Goal: Task Accomplishment & Management: Use online tool/utility

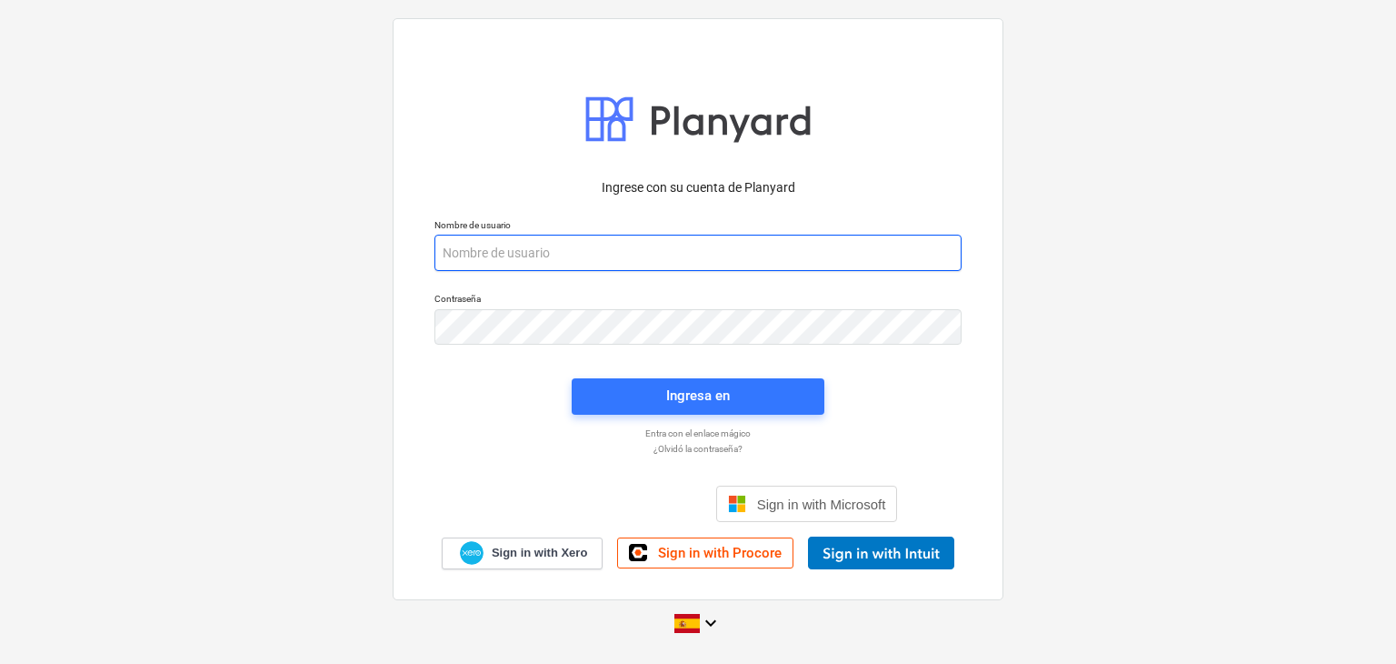
paste input "[EMAIL_ADDRESS][DOMAIN_NAME]"
type input "[EMAIL_ADDRESS][DOMAIN_NAME]"
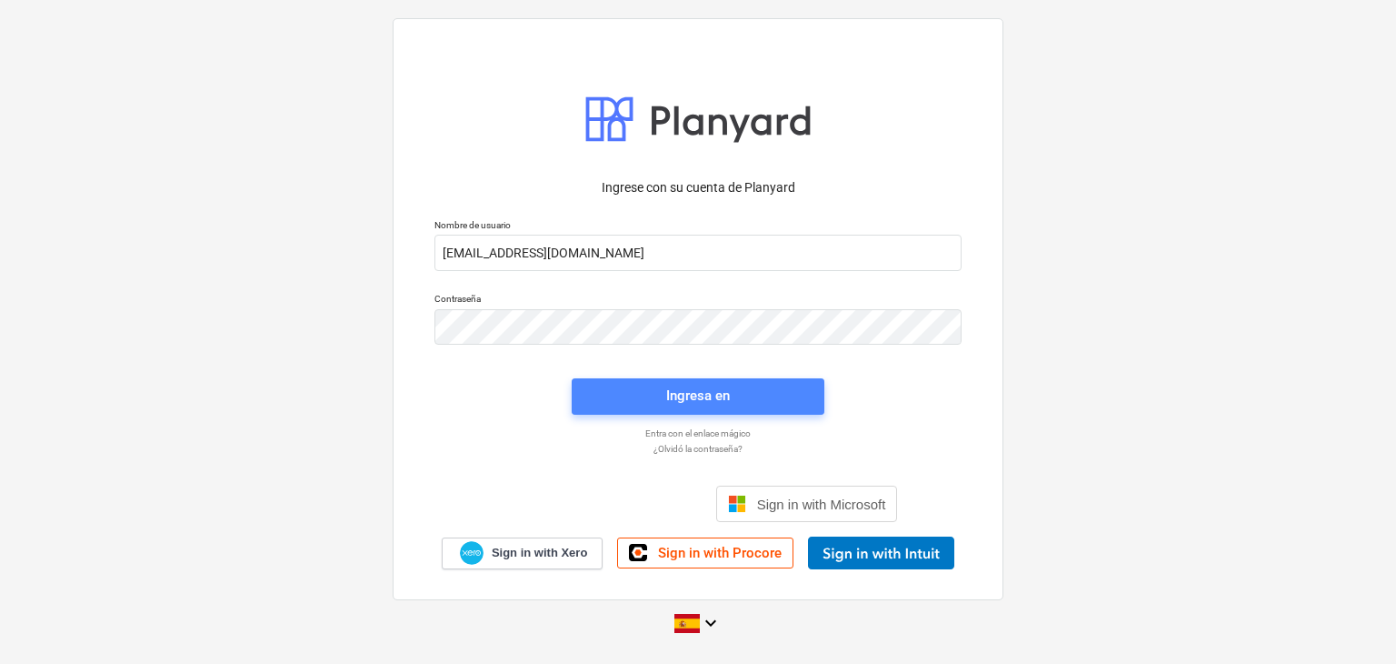
click at [727, 396] on div "Ingresa en" at bounding box center [698, 396] width 64 height 24
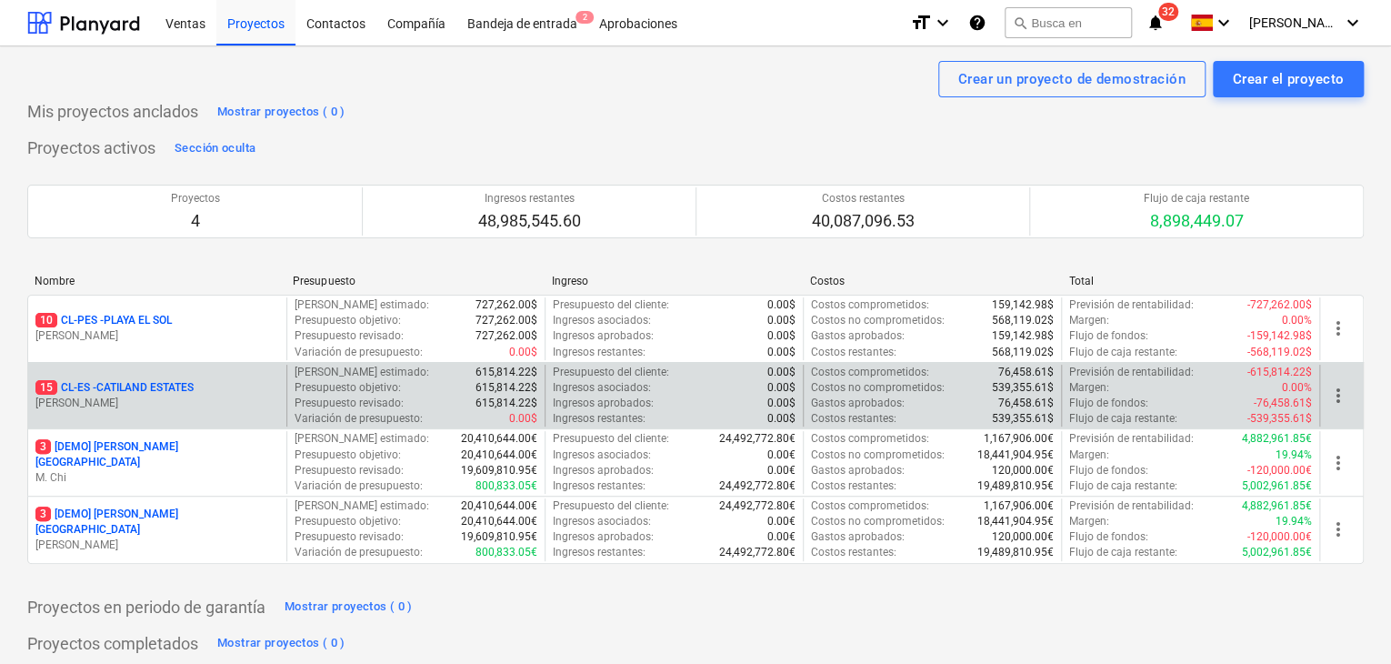
click at [149, 380] on p "15 CL-ES - CATILAND ESTATES" at bounding box center [114, 387] width 158 height 15
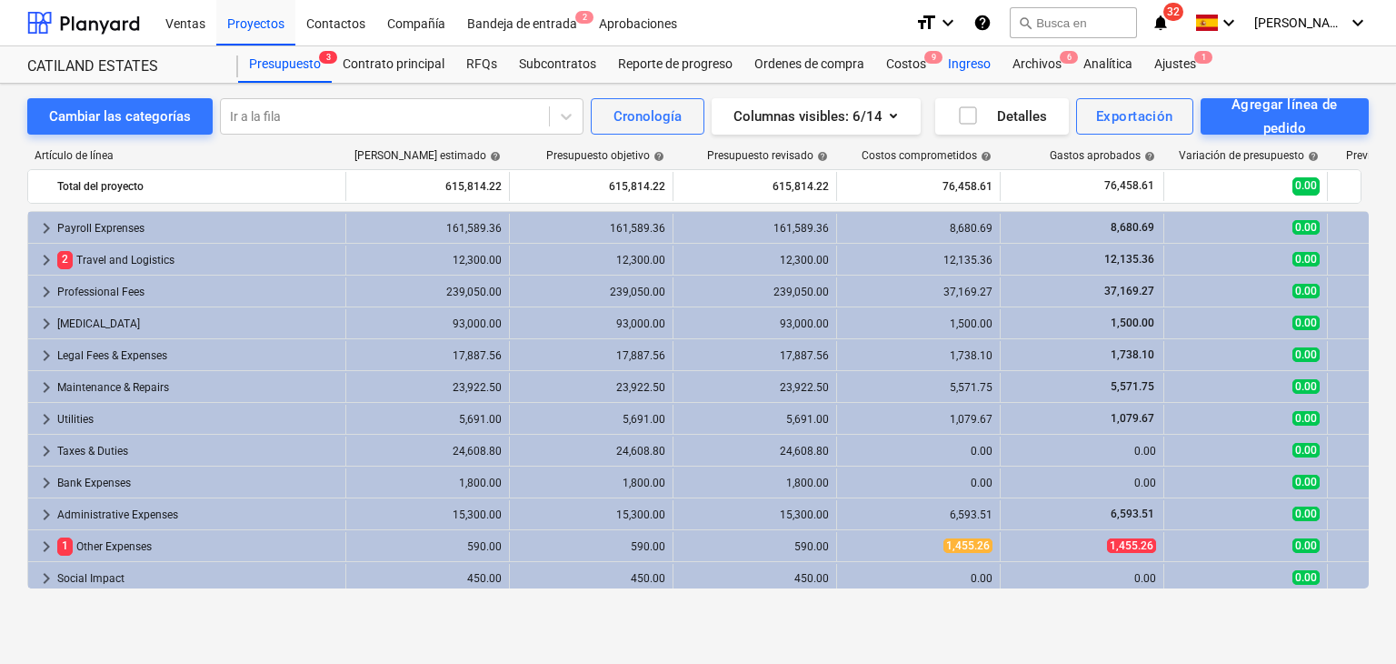
click at [983, 65] on div "Ingreso" at bounding box center [969, 64] width 65 height 36
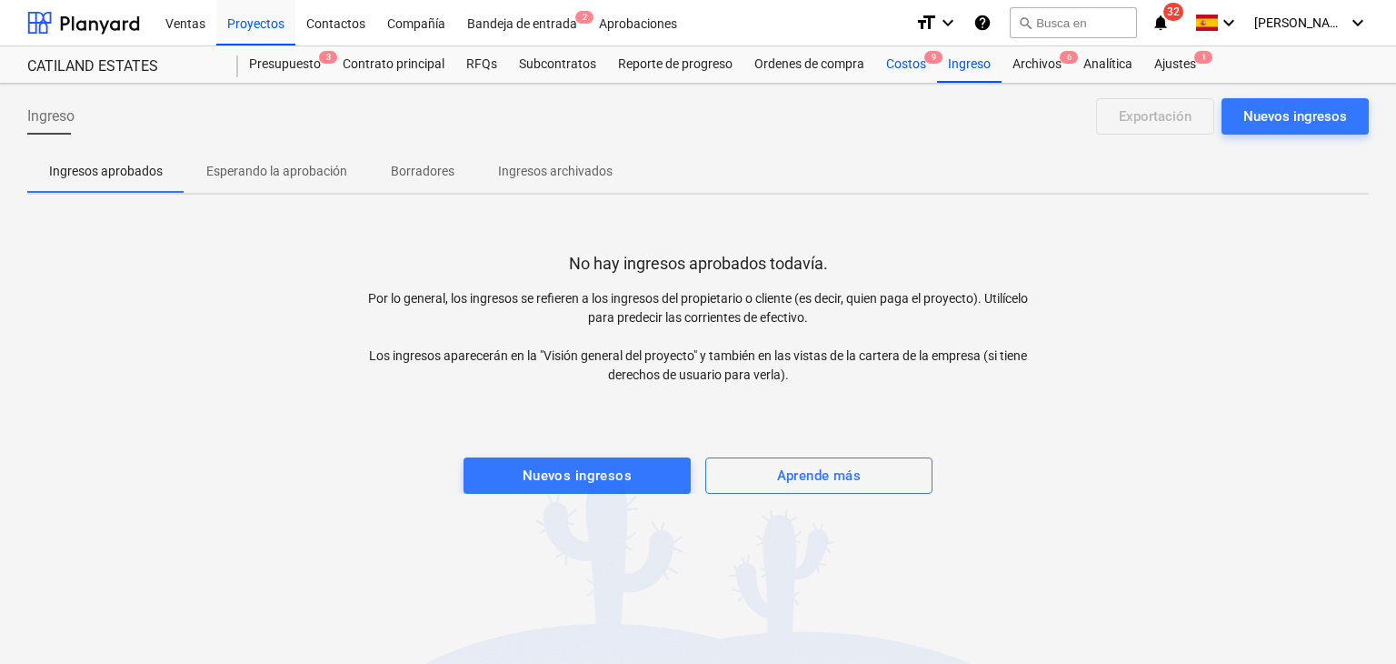
click at [913, 71] on div "Costos 9" at bounding box center [906, 64] width 62 height 36
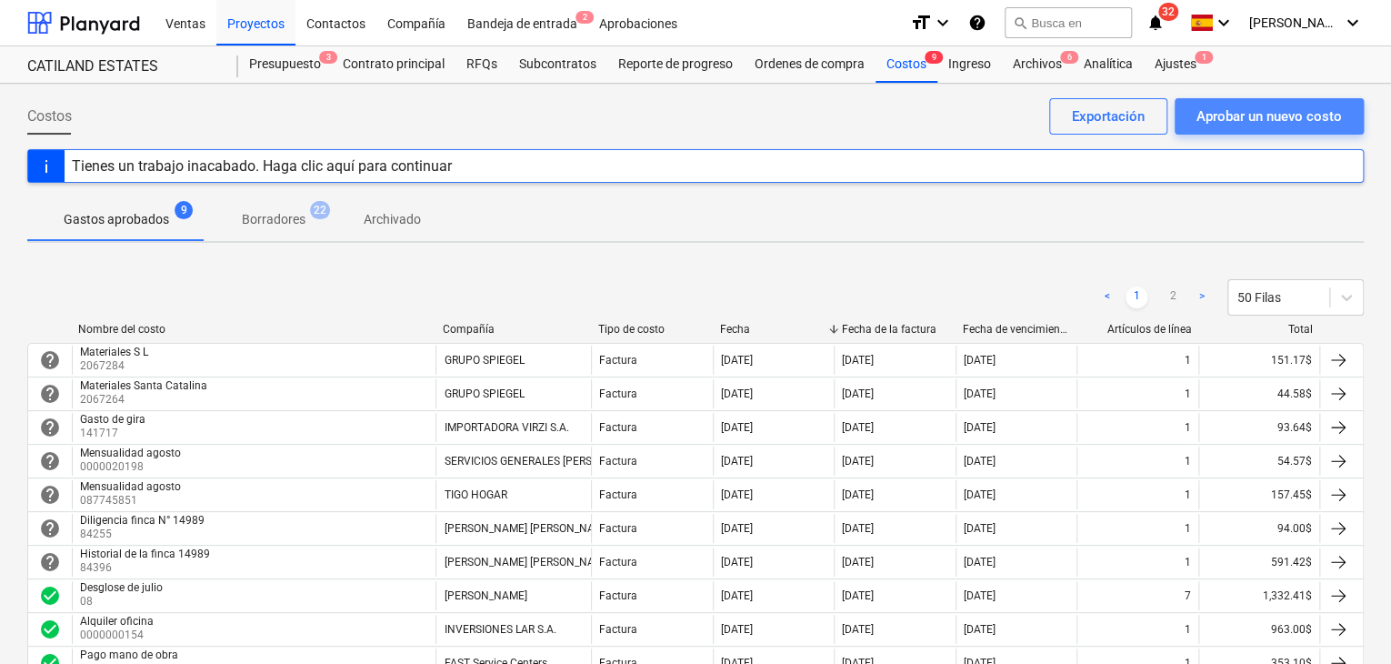
click at [1219, 121] on div "Aprobar un nuevo costo" at bounding box center [1268, 117] width 145 height 24
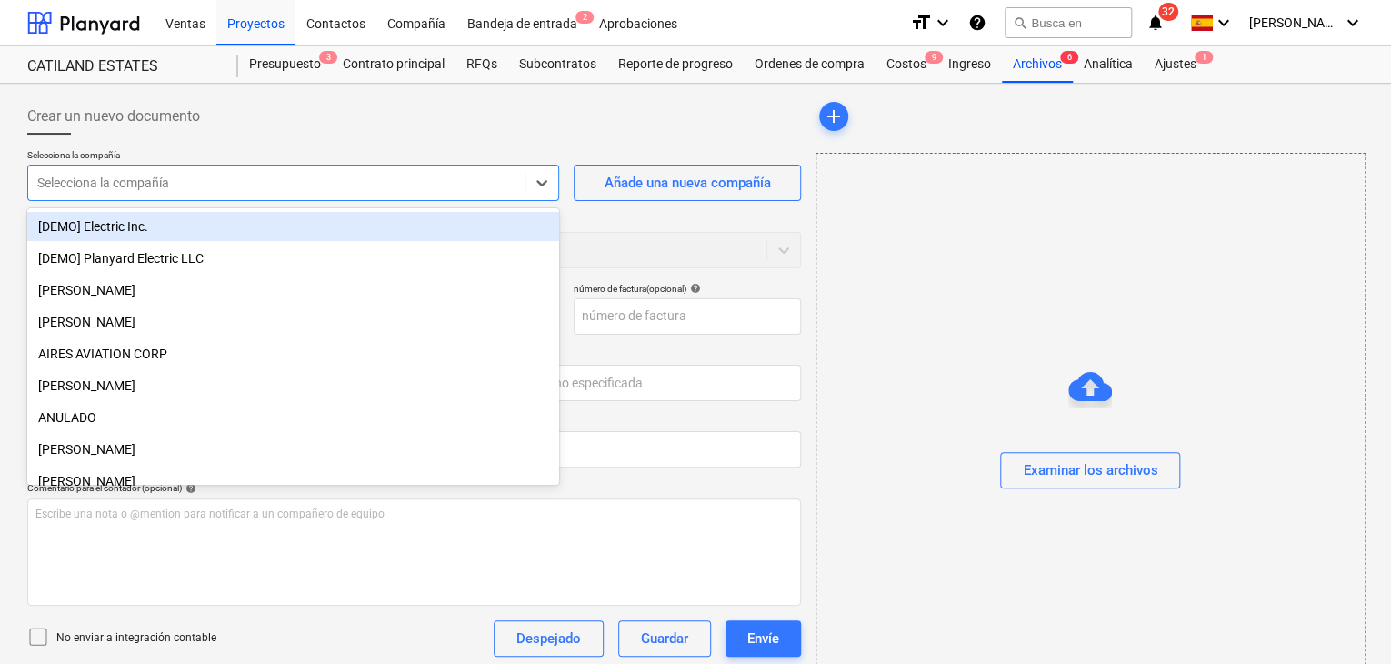
click at [487, 188] on div at bounding box center [276, 183] width 478 height 18
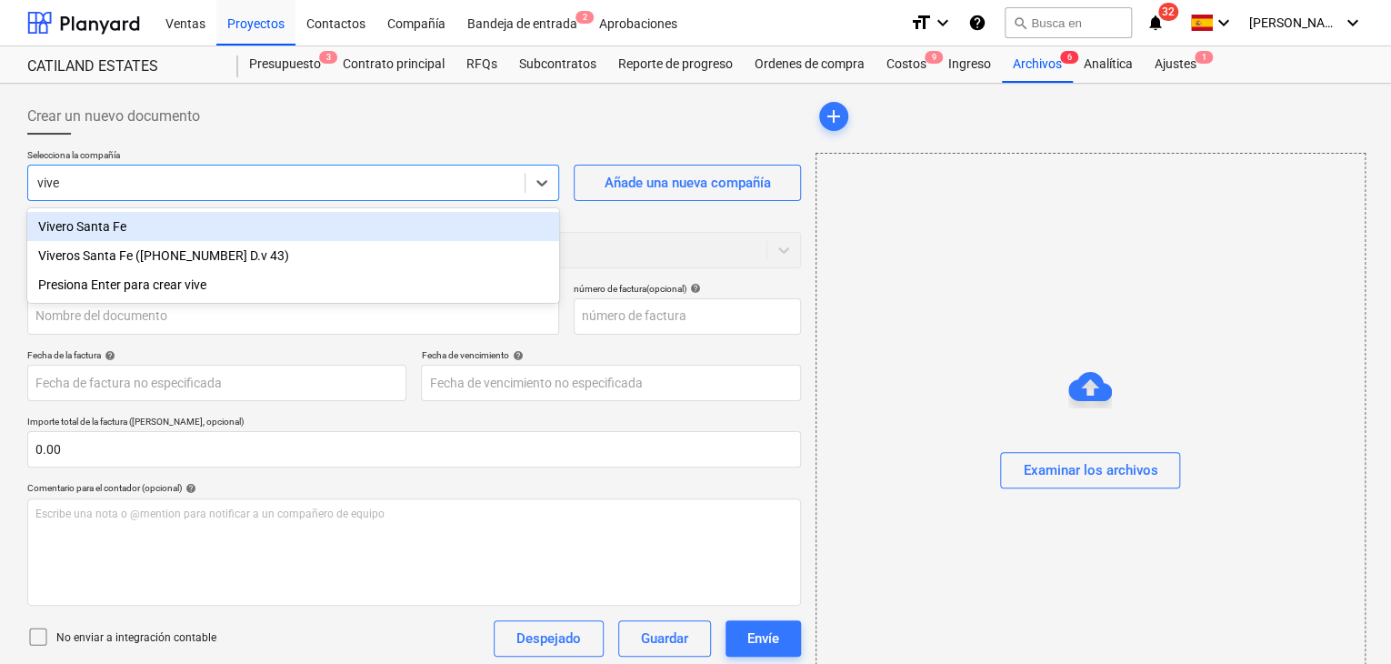
type input "viver"
click at [87, 227] on div "Vivero Santa Fe" at bounding box center [293, 226] width 532 height 29
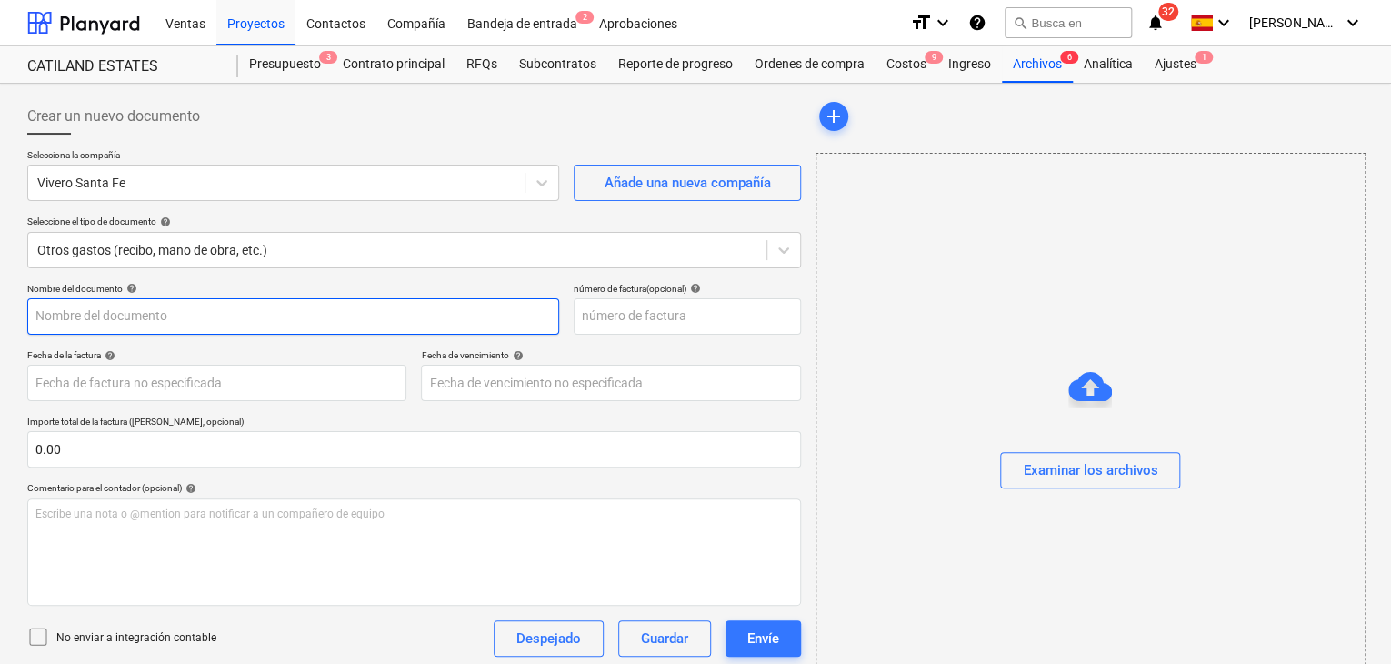
click at [149, 313] on input "text" at bounding box center [293, 316] width 532 height 36
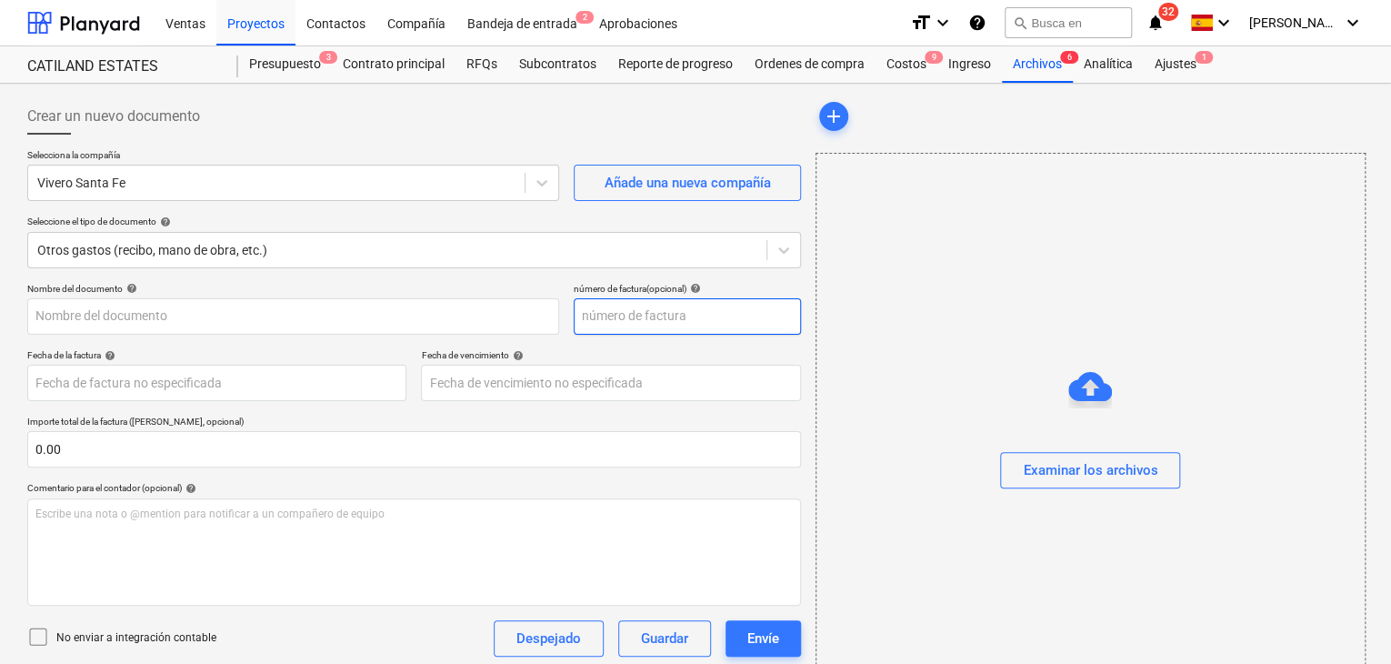
click at [617, 323] on input "text" at bounding box center [687, 316] width 227 height 36
type input "1114"
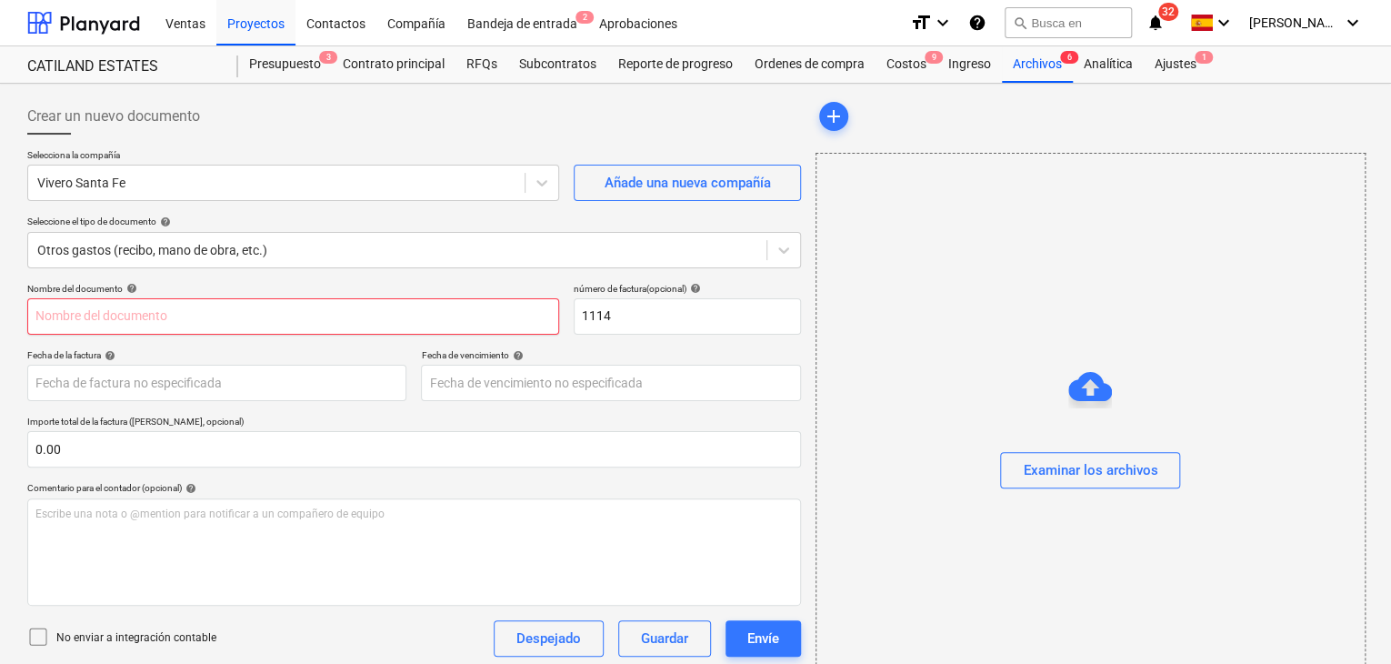
click at [397, 323] on input "text" at bounding box center [293, 316] width 532 height 36
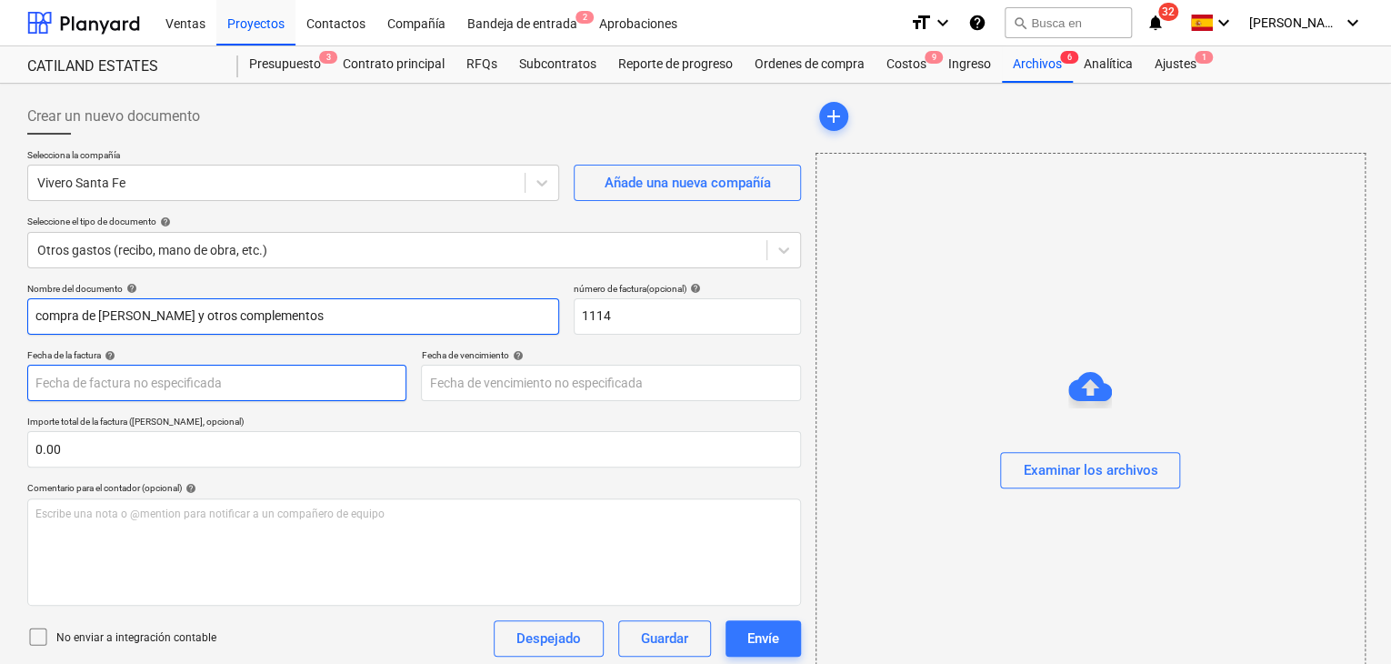
type input "compra de [PERSON_NAME] y otros complementos"
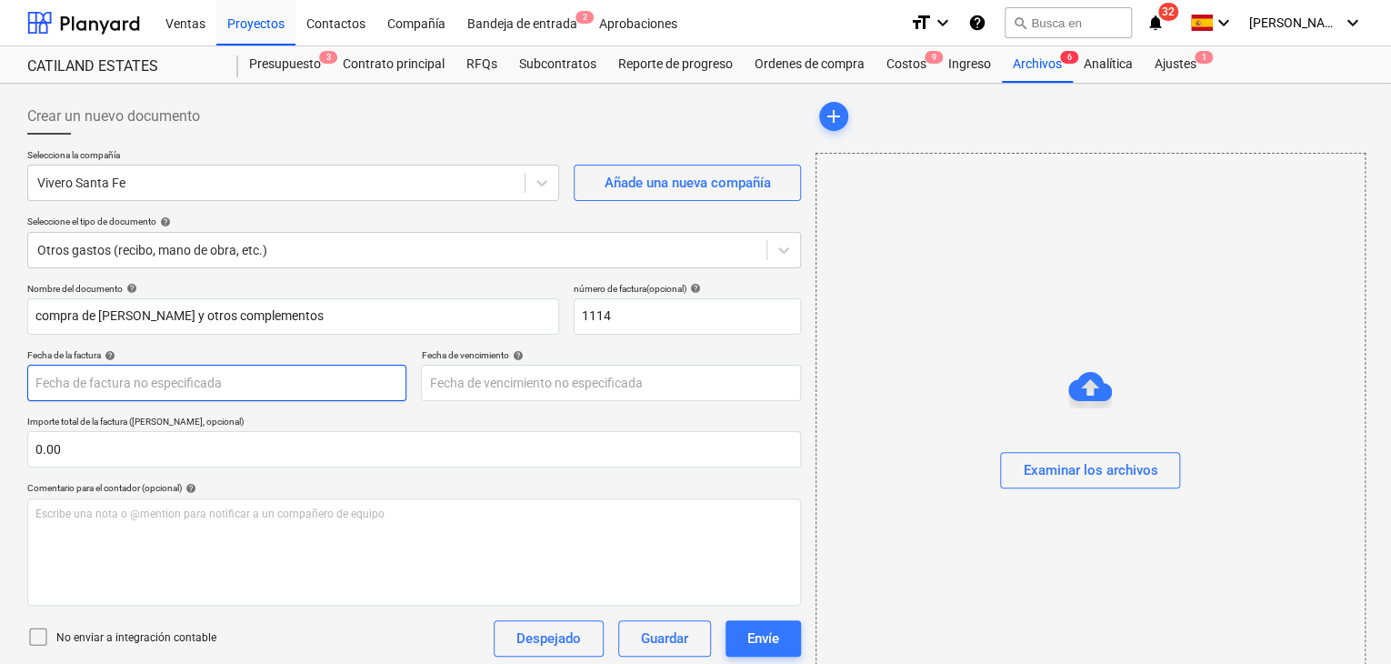
click at [302, 376] on body "Ventas Proyectos Contactos Compañía Bandeja de entrada 2 Aprobaciones format_si…" at bounding box center [695, 332] width 1391 height 664
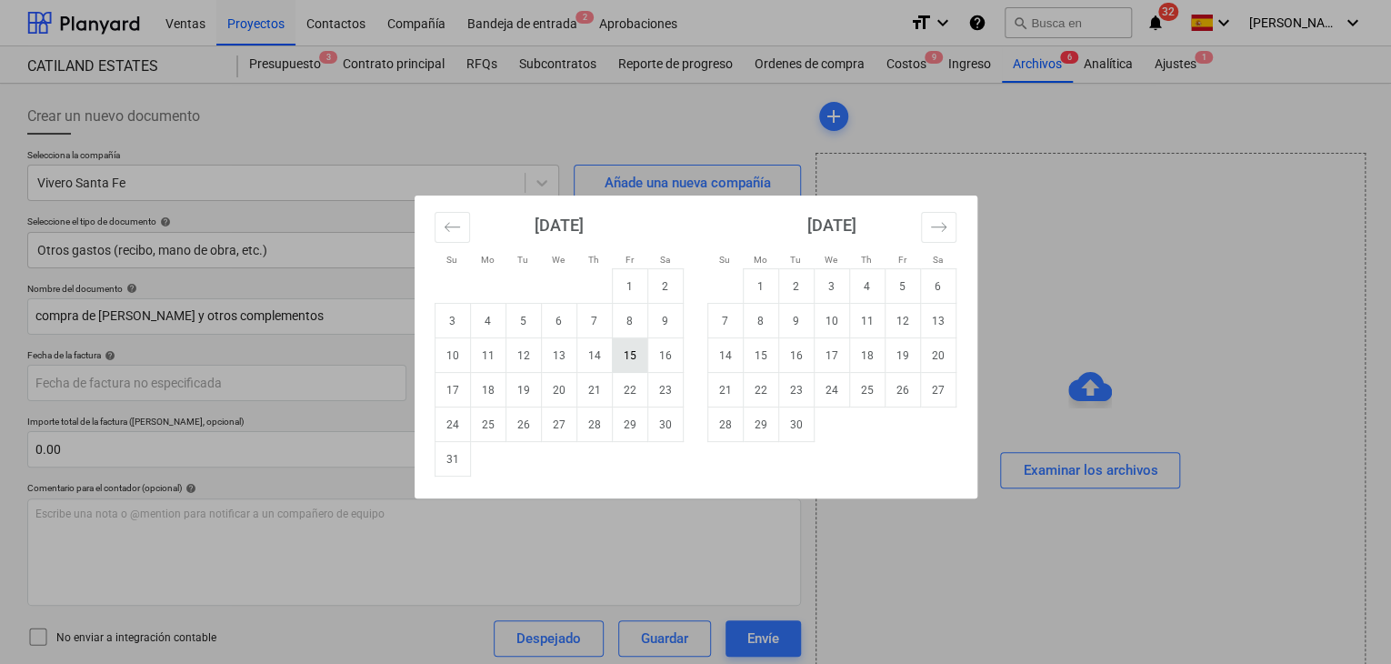
click at [626, 357] on td "15" at bounding box center [629, 355] width 35 height 35
type input "[DATE]"
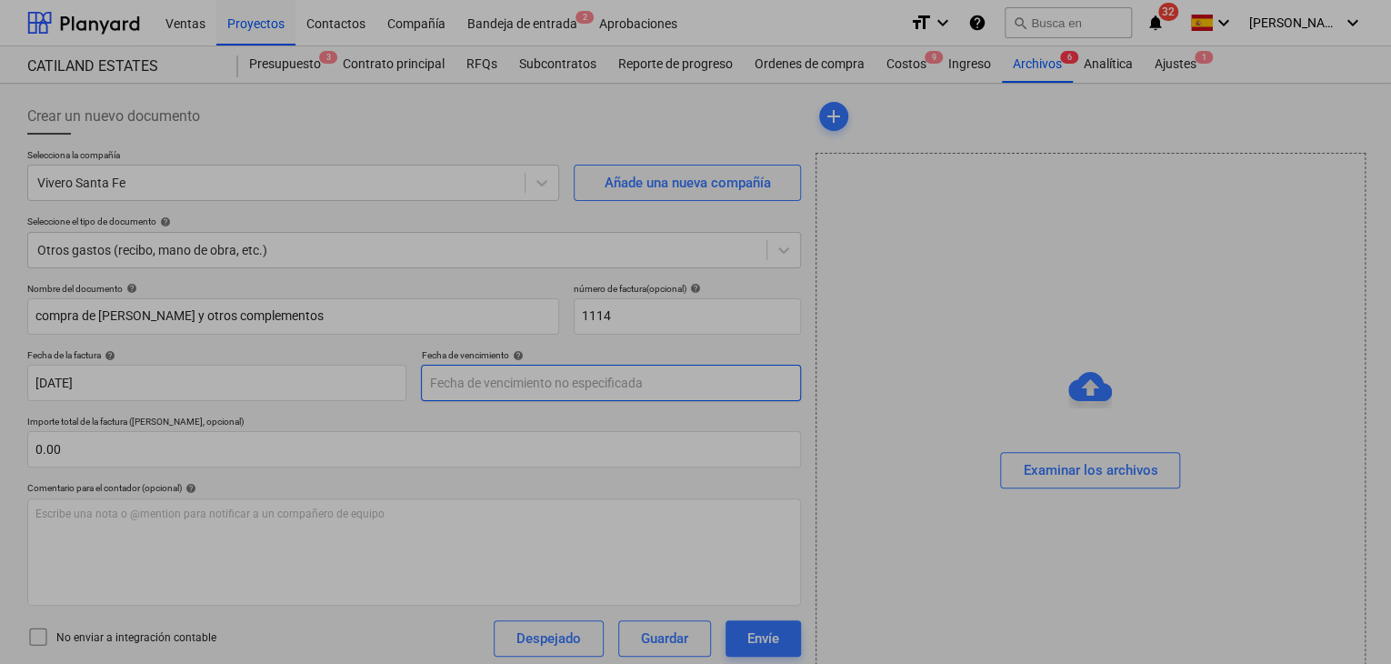
click at [576, 387] on body "Ventas Proyectos Contactos Compañía Bandeja de entrada 2 Aprobaciones format_si…" at bounding box center [695, 332] width 1391 height 664
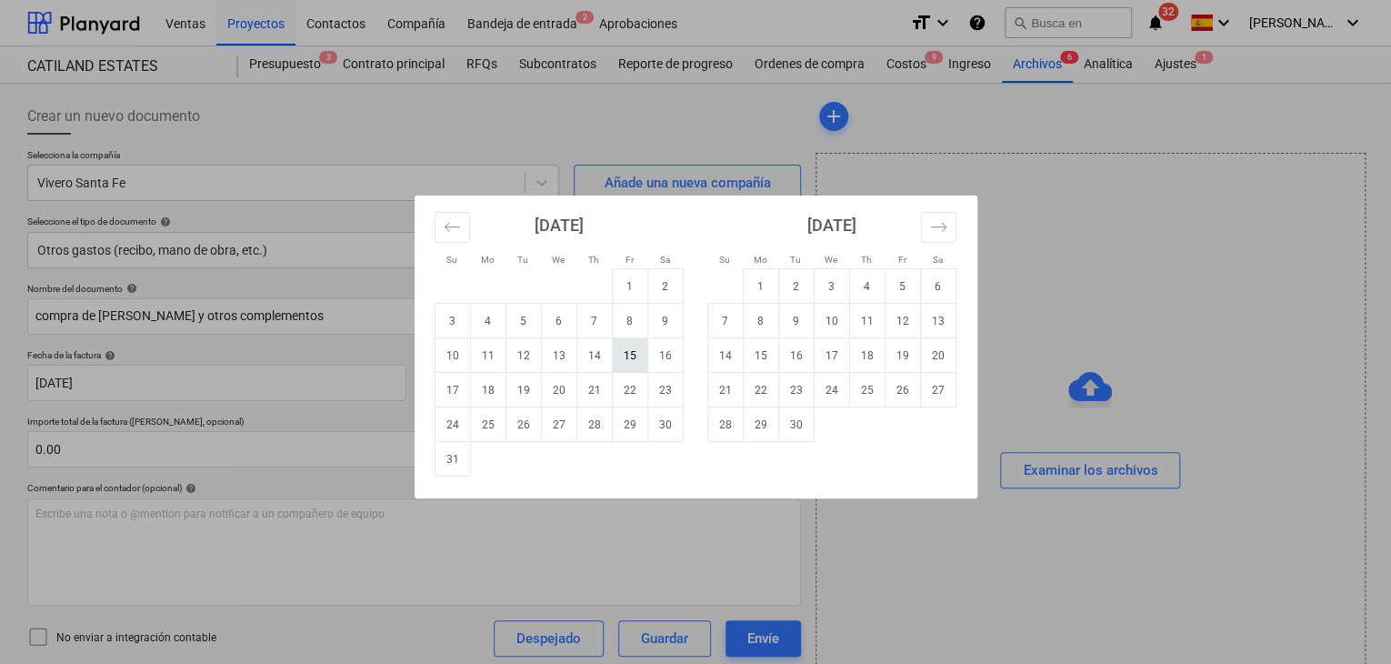
click at [636, 362] on td "15" at bounding box center [629, 355] width 35 height 35
type input "[DATE]"
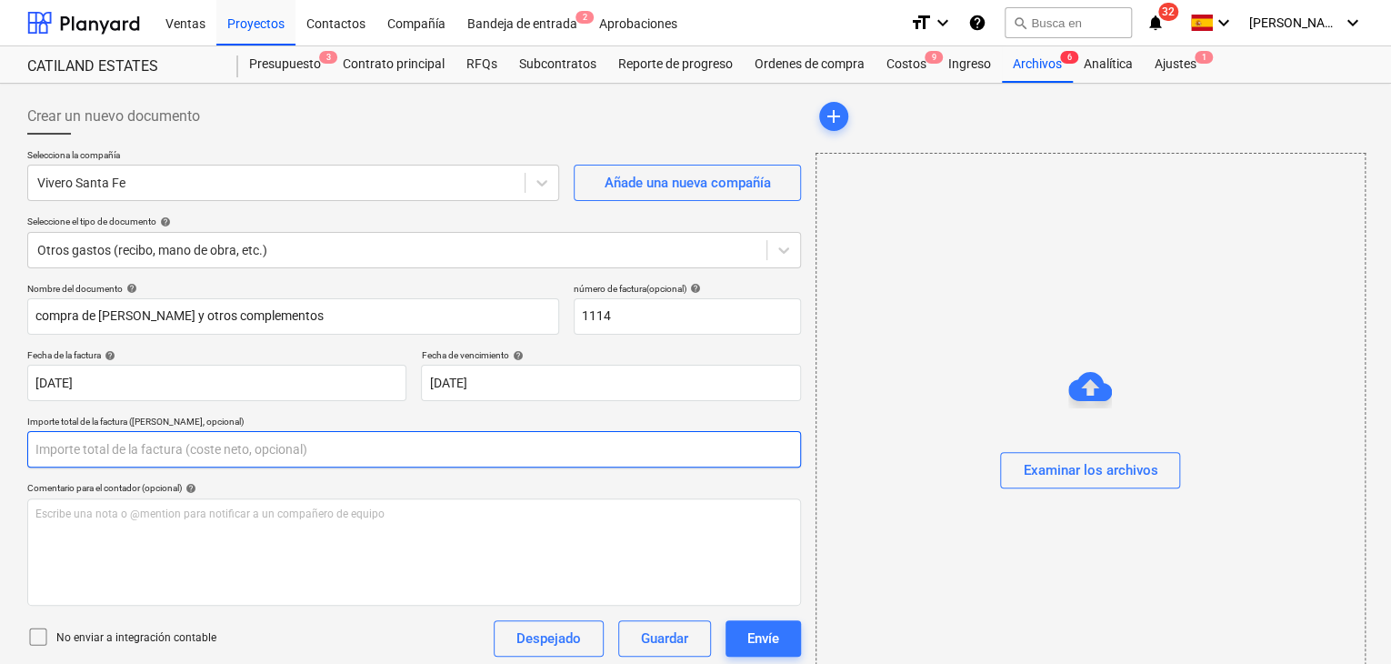
click at [315, 455] on input "text" at bounding box center [414, 449] width 774 height 36
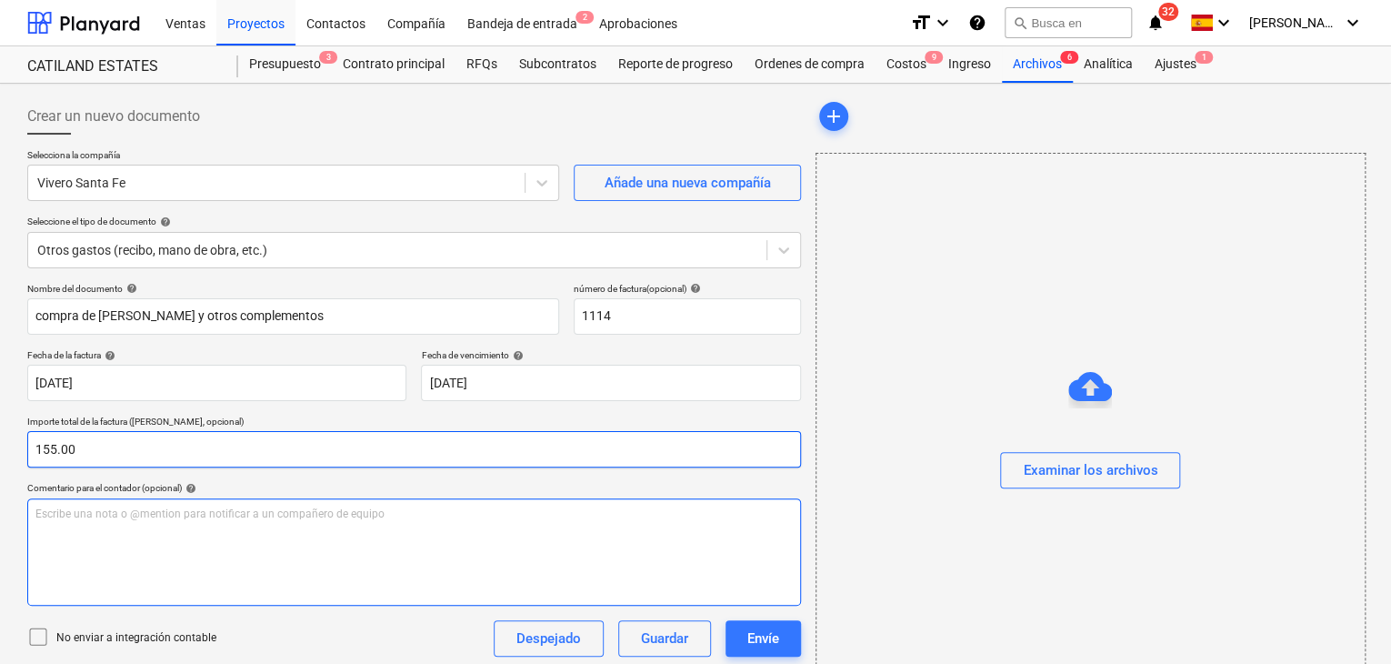
type input "155.00"
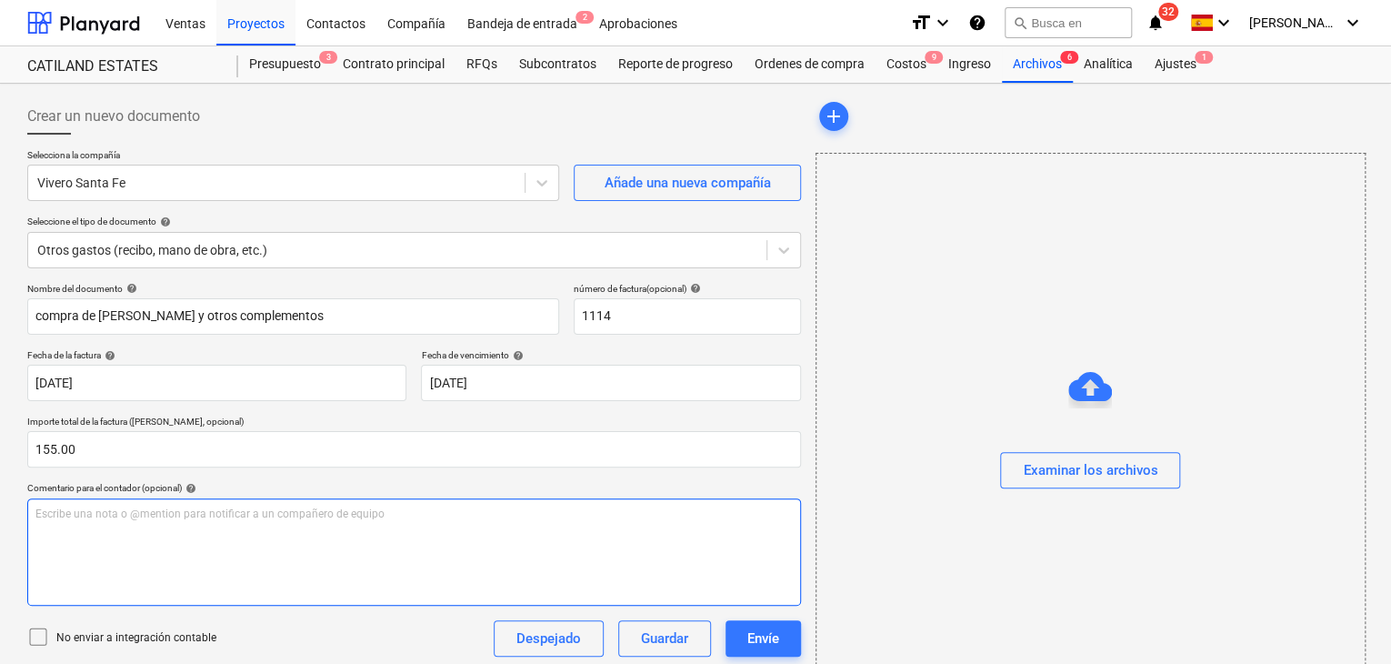
click at [240, 514] on p "Escribe una nota o @mention para notificar a un compañero de equipo ﻿" at bounding box center [413, 513] width 757 height 15
click at [240, 514] on span "compra de naranjos valencia y tierra preparada, para Jeringuita, cambiando el c…" at bounding box center [302, 513] width 534 height 13
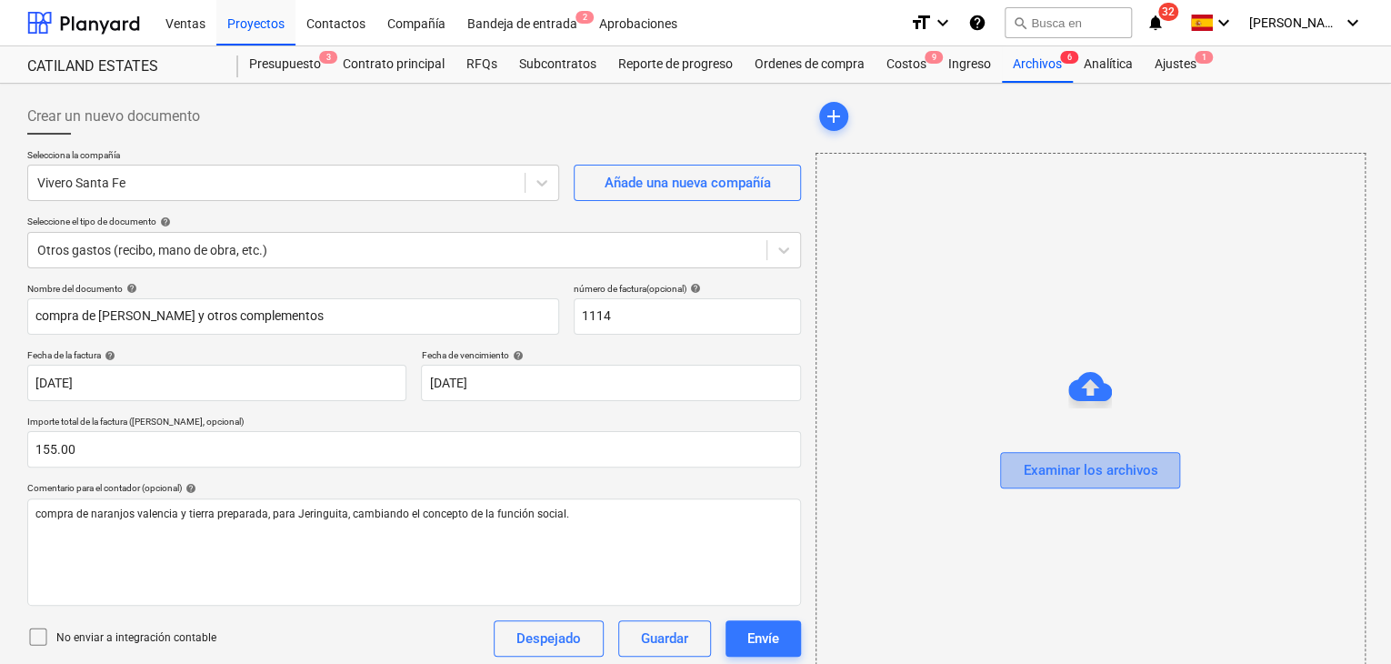
click at [1075, 477] on div "Examinar los archivos" at bounding box center [1090, 470] width 135 height 24
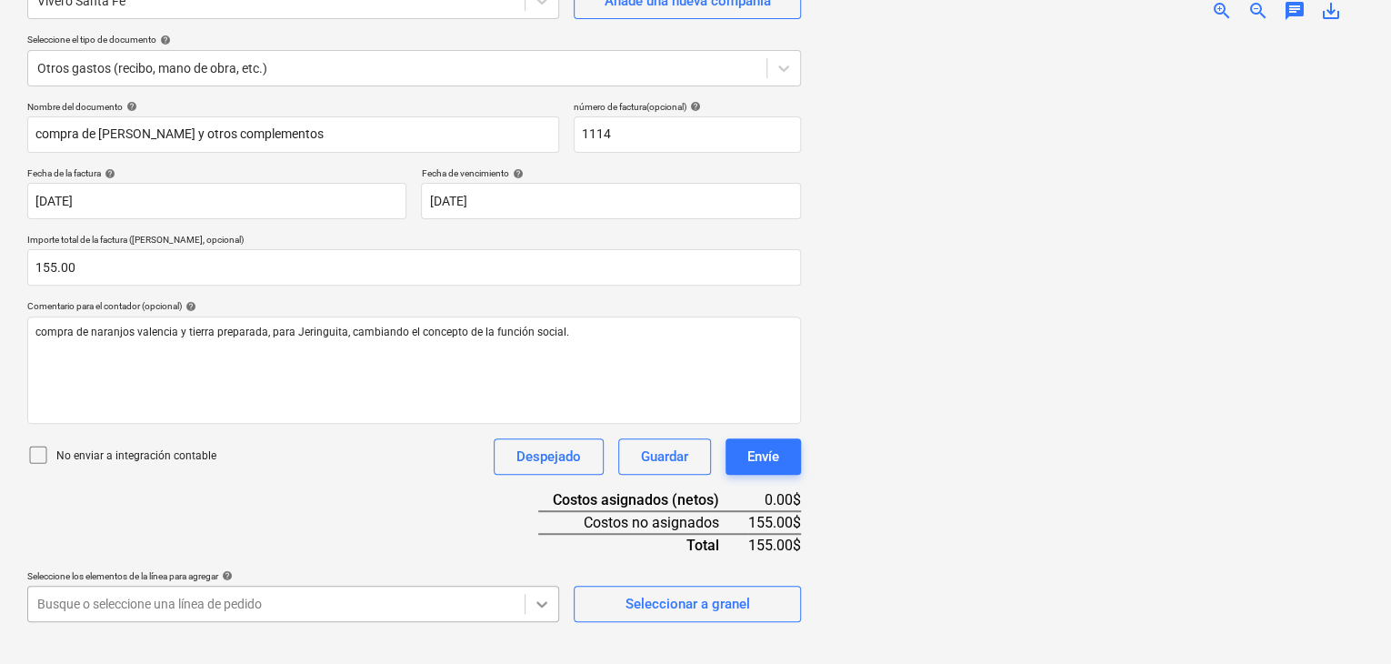
scroll to position [423, 0]
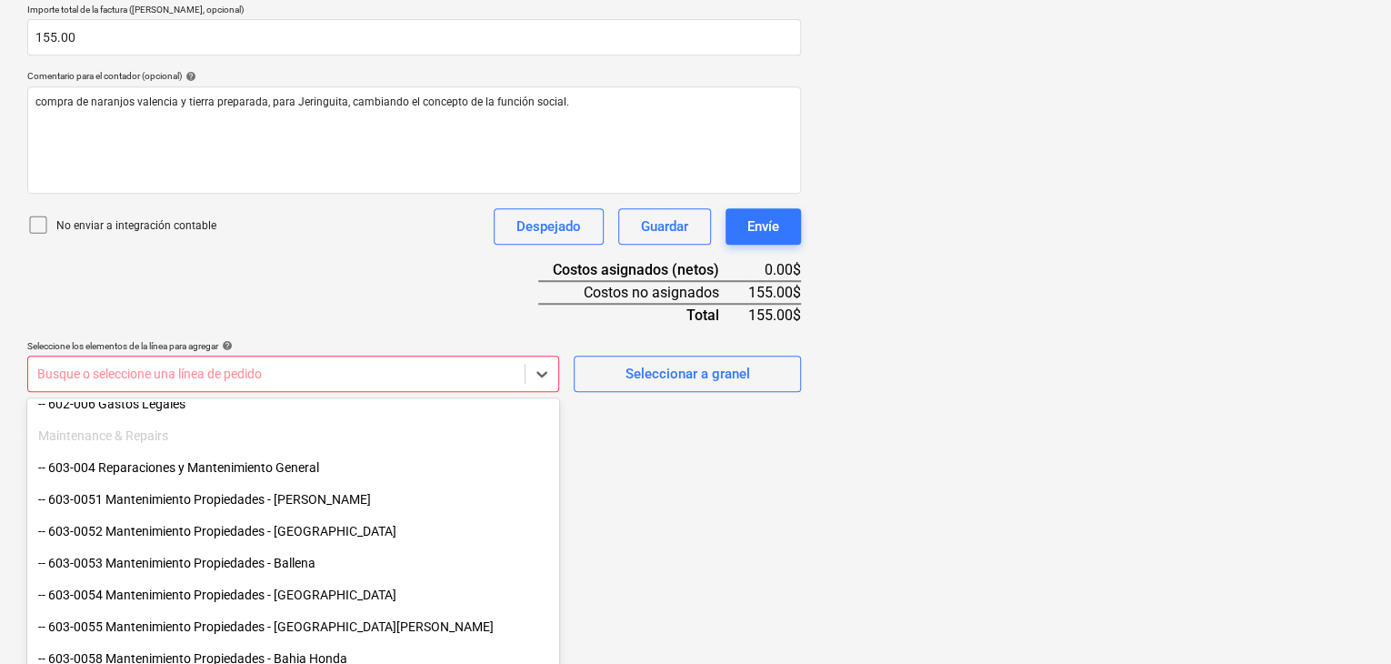
scroll to position [640, 0]
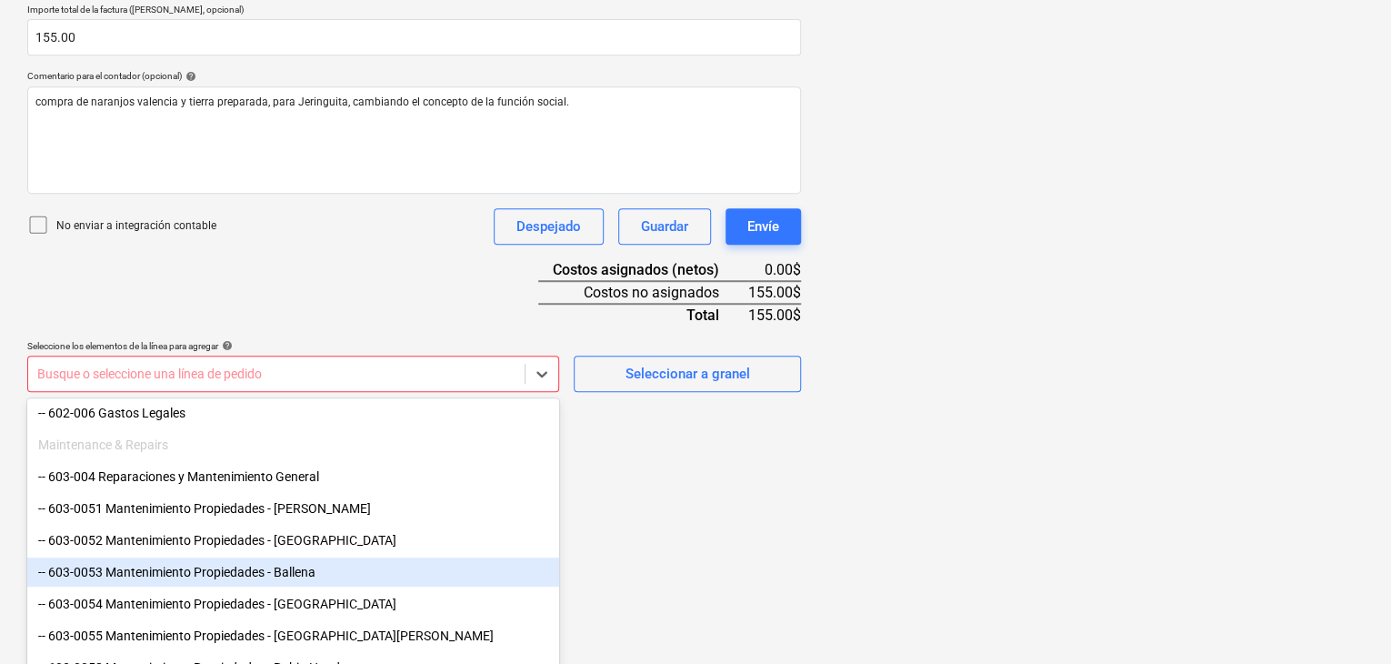
drag, startPoint x: 548, startPoint y: 533, endPoint x: 548, endPoint y: 557, distance: 24.5
click at [548, 557] on div "-- 603-0053 Mantenimiento Propiedades - Ballena" at bounding box center [293, 571] width 532 height 29
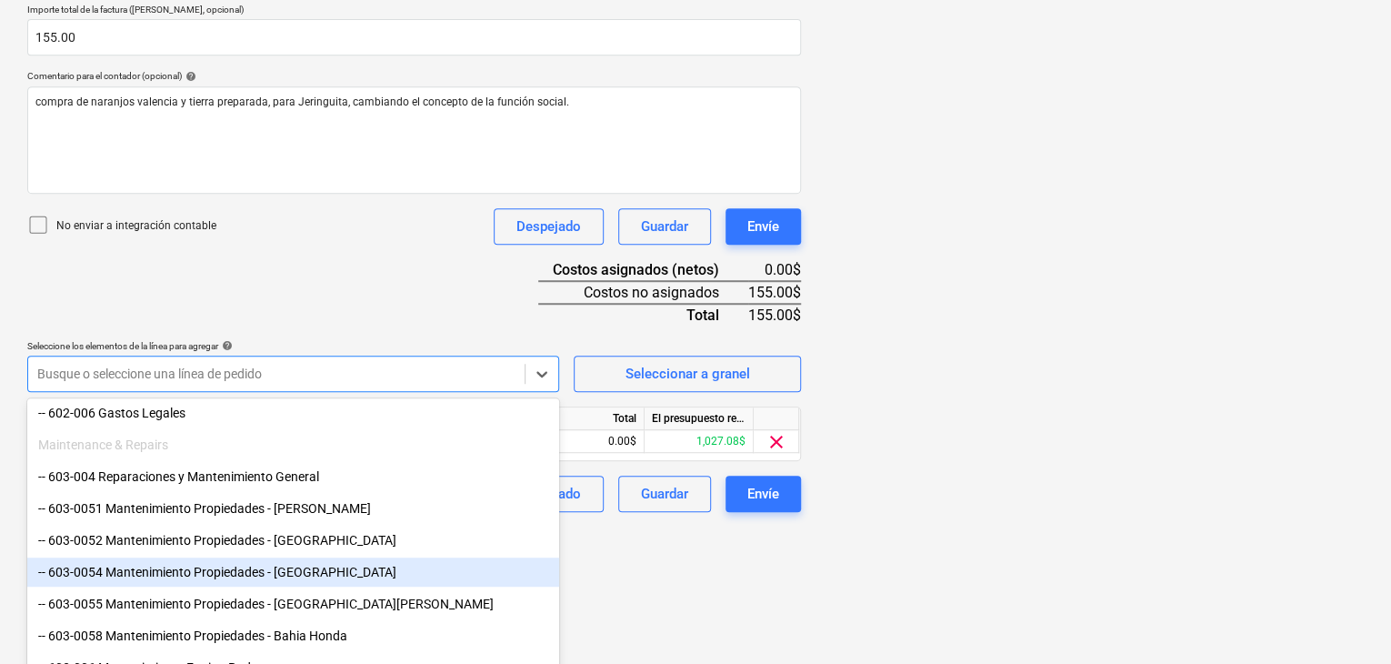
drag, startPoint x: 553, startPoint y: 554, endPoint x: 553, endPoint y: 577, distance: 23.6
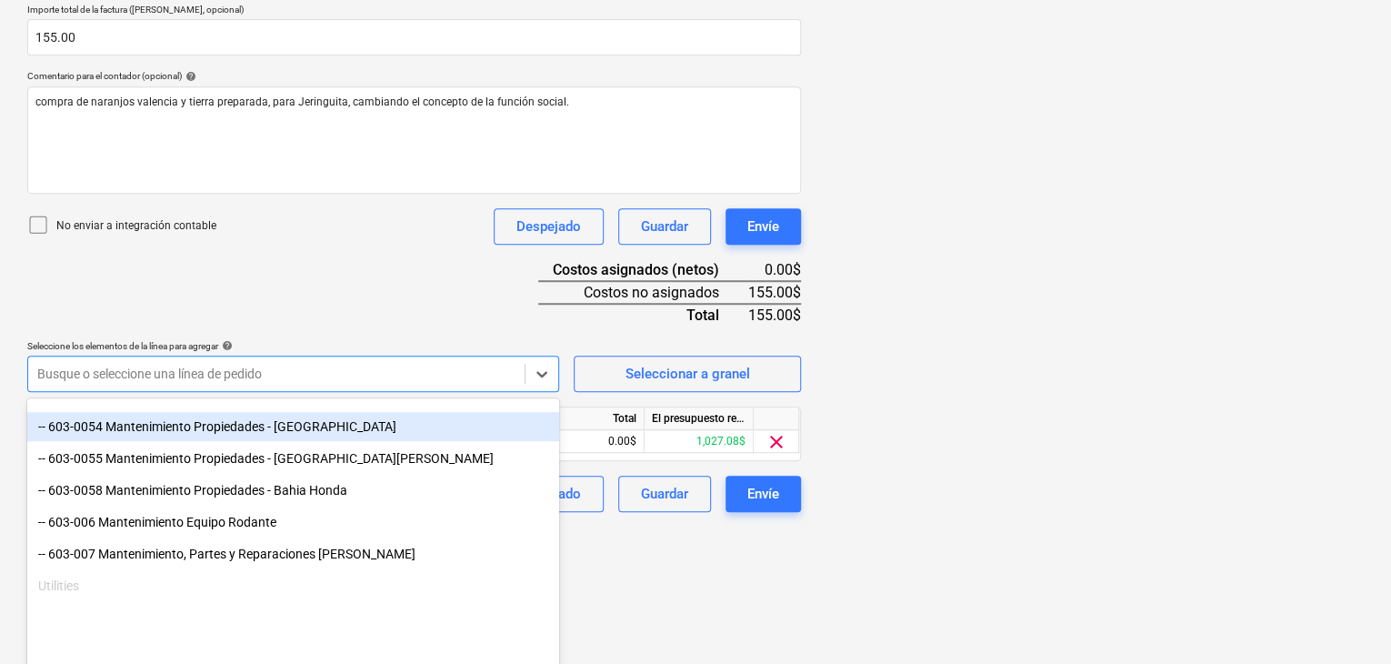
scroll to position [802, 0]
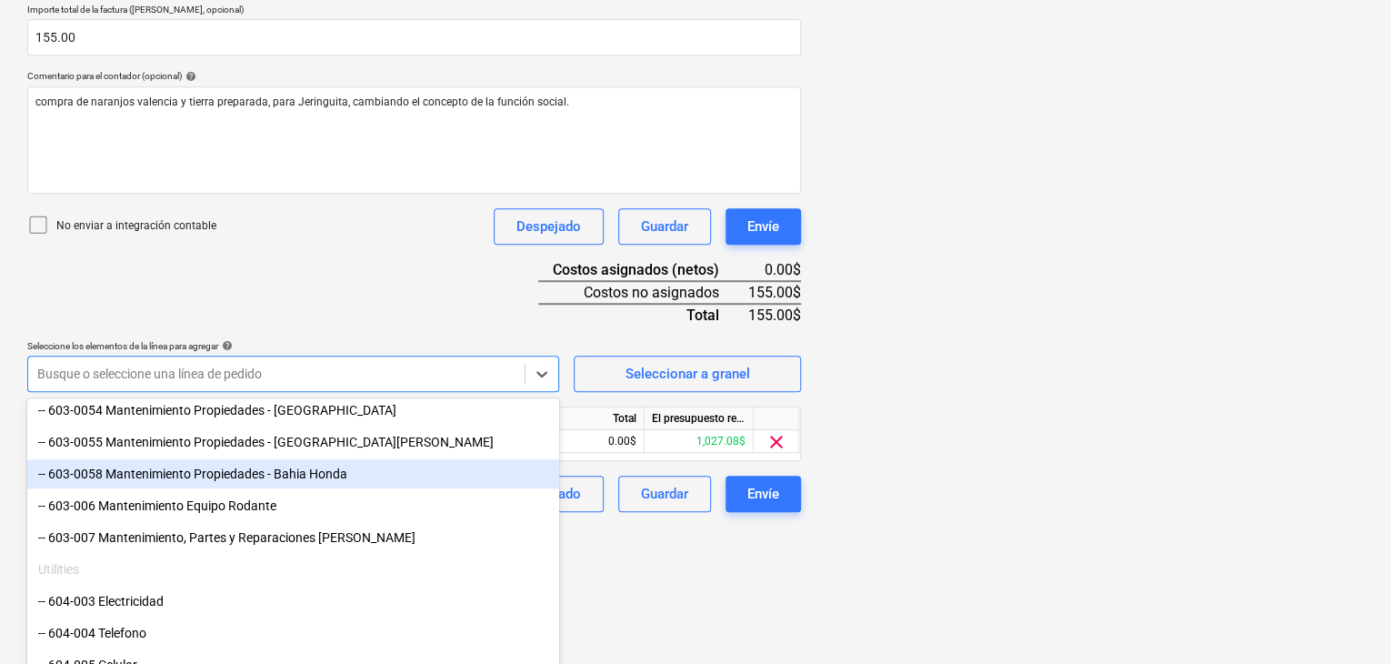
click at [316, 475] on div "-- 603-0058 Mantenimiento Propiedades - Bahia Honda" at bounding box center [293, 473] width 532 height 29
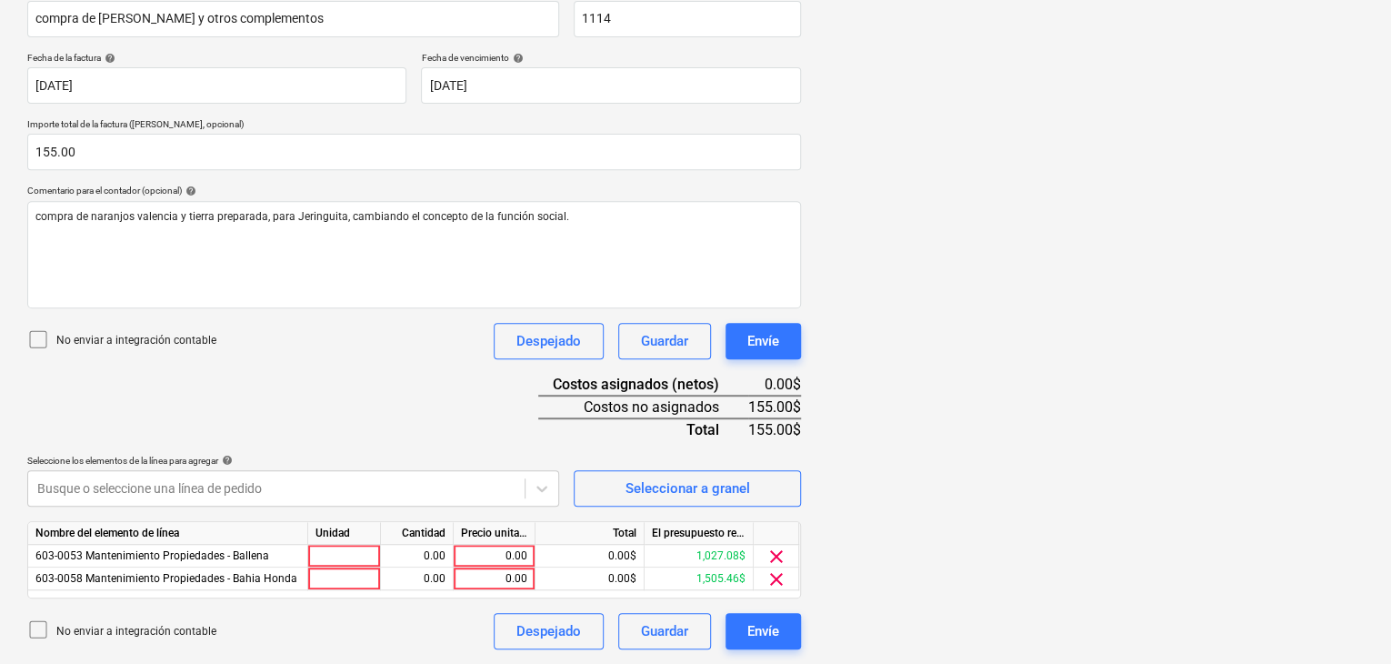
scroll to position [296, 0]
click at [644, 367] on html "Ventas Proyectos Contactos Compañía Bandeja de entrada 2 Aprobaciones format_si…" at bounding box center [695, 36] width 1391 height 664
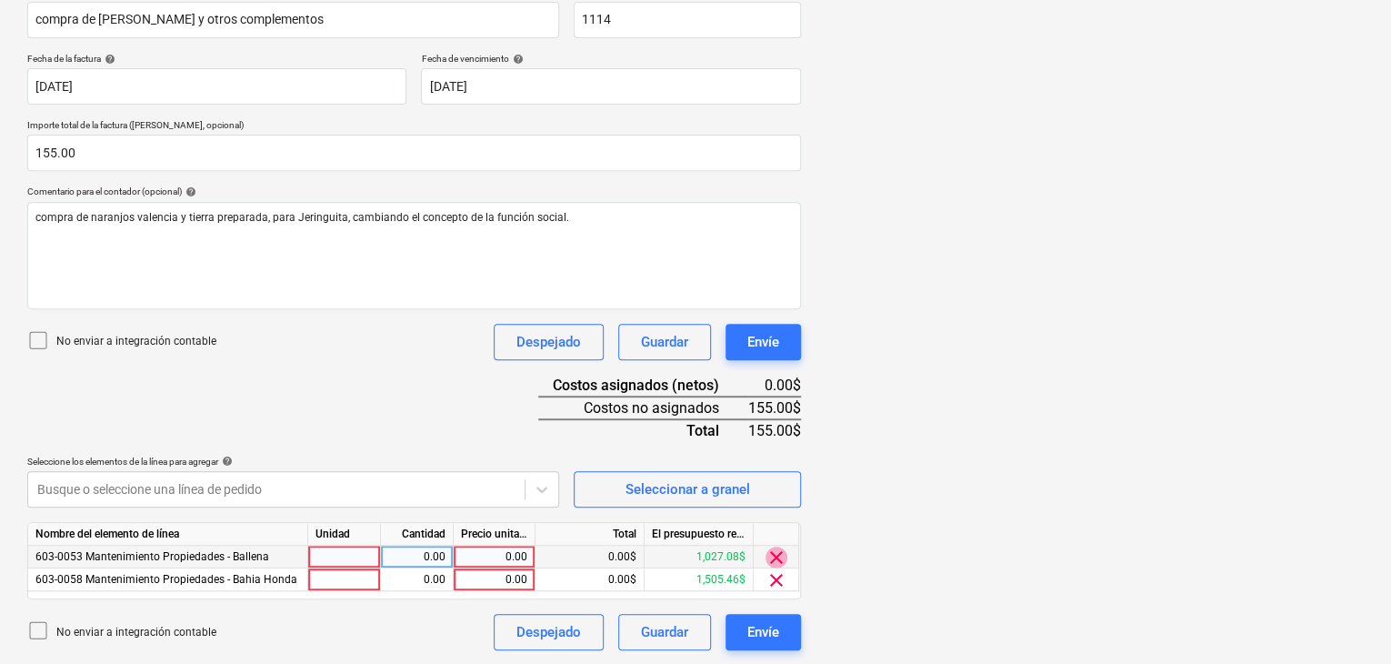
click at [774, 557] on span "clear" at bounding box center [776, 557] width 22 height 22
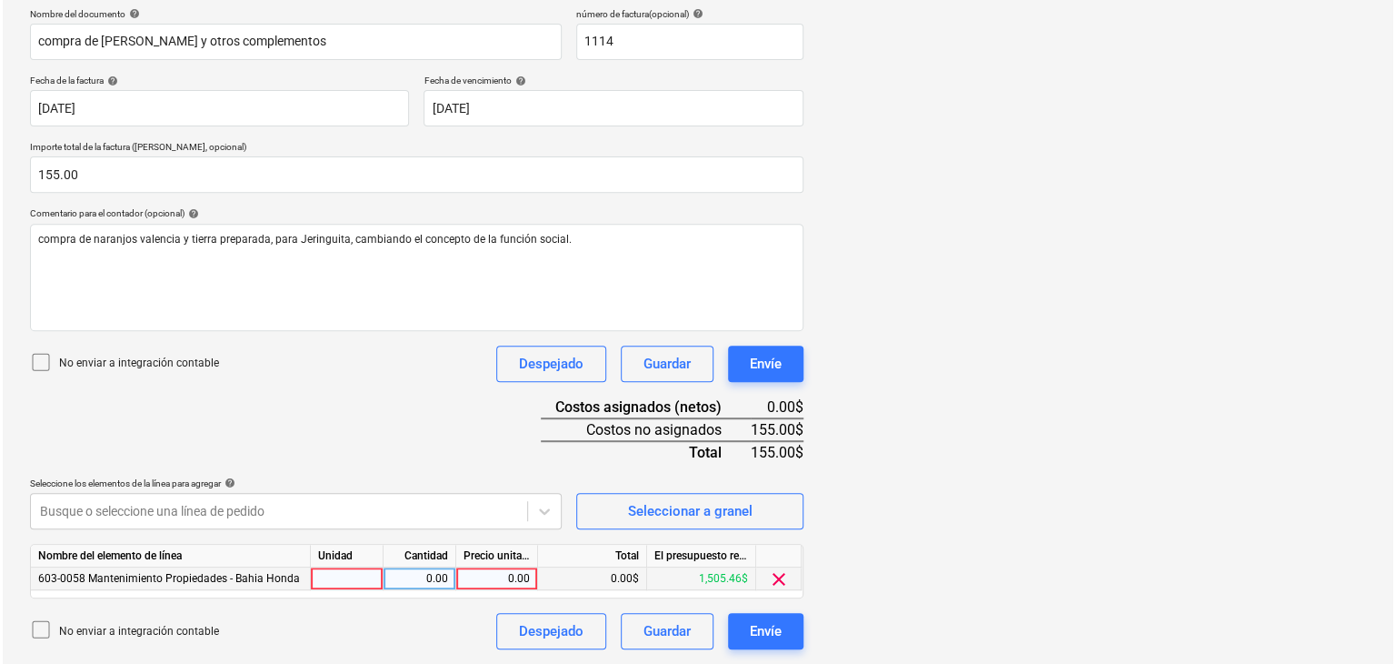
scroll to position [274, 0]
click at [356, 583] on div at bounding box center [344, 579] width 73 height 23
type input "1"
click at [385, 577] on div "0.00" at bounding box center [417, 579] width 73 height 23
click at [511, 578] on div "0.00" at bounding box center [494, 579] width 66 height 23
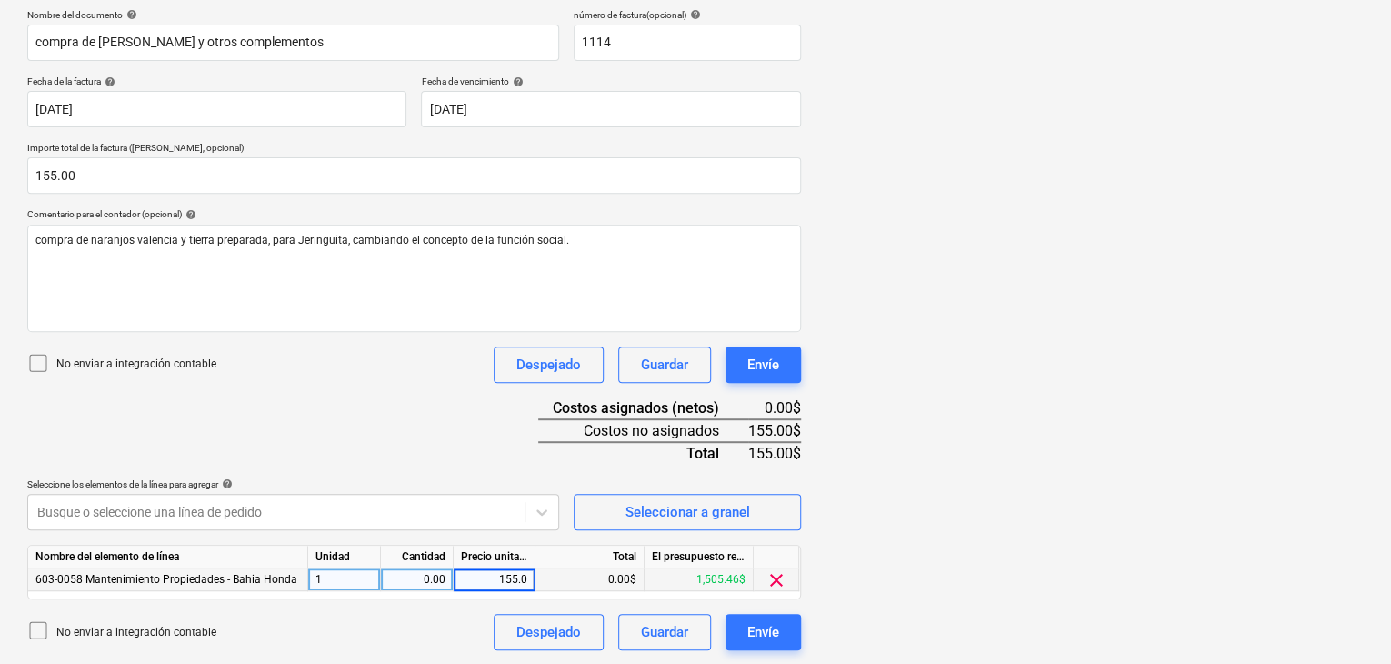
type input "155.00"
click at [611, 573] on div "0.00$" at bounding box center [589, 579] width 109 height 23
click at [440, 580] on div "0.00" at bounding box center [416, 579] width 57 height 23
type input "1"
click at [620, 568] on div "155.00$" at bounding box center [589, 579] width 109 height 23
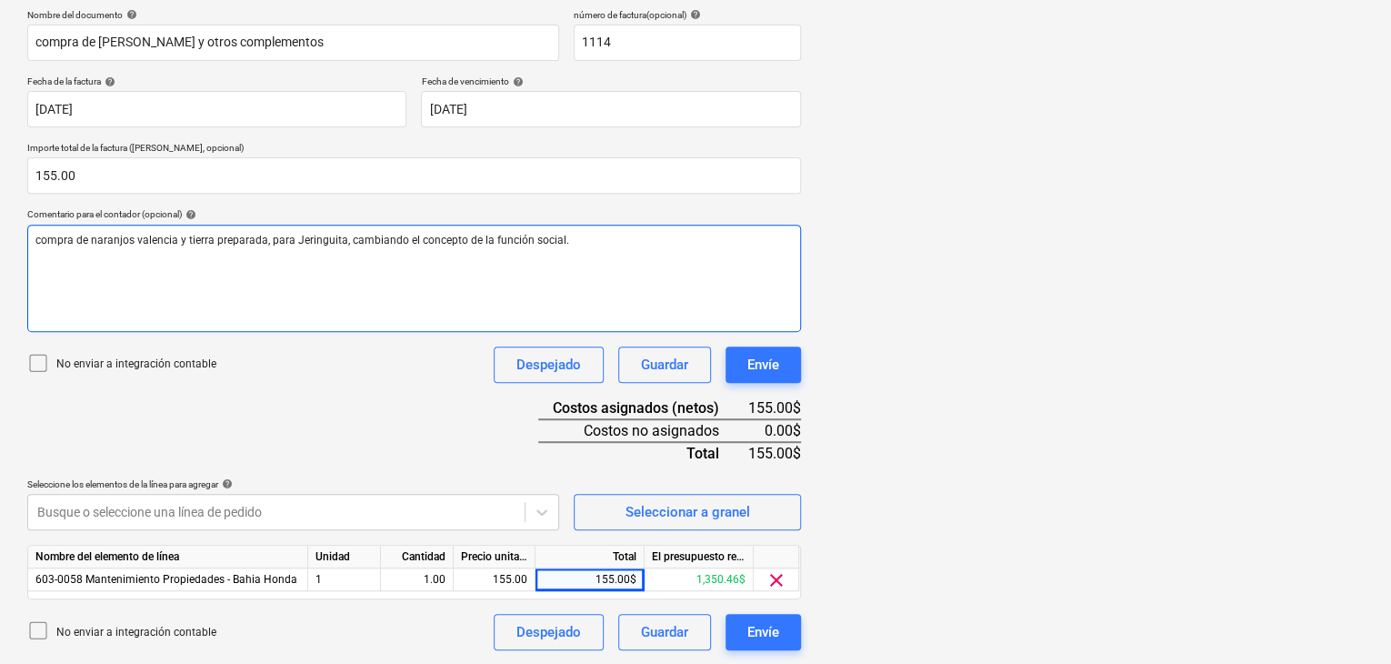
click at [558, 245] on p "compra de naranjos valencia y tierra preparada, para Jeringuita, cambiando el c…" at bounding box center [413, 240] width 757 height 15
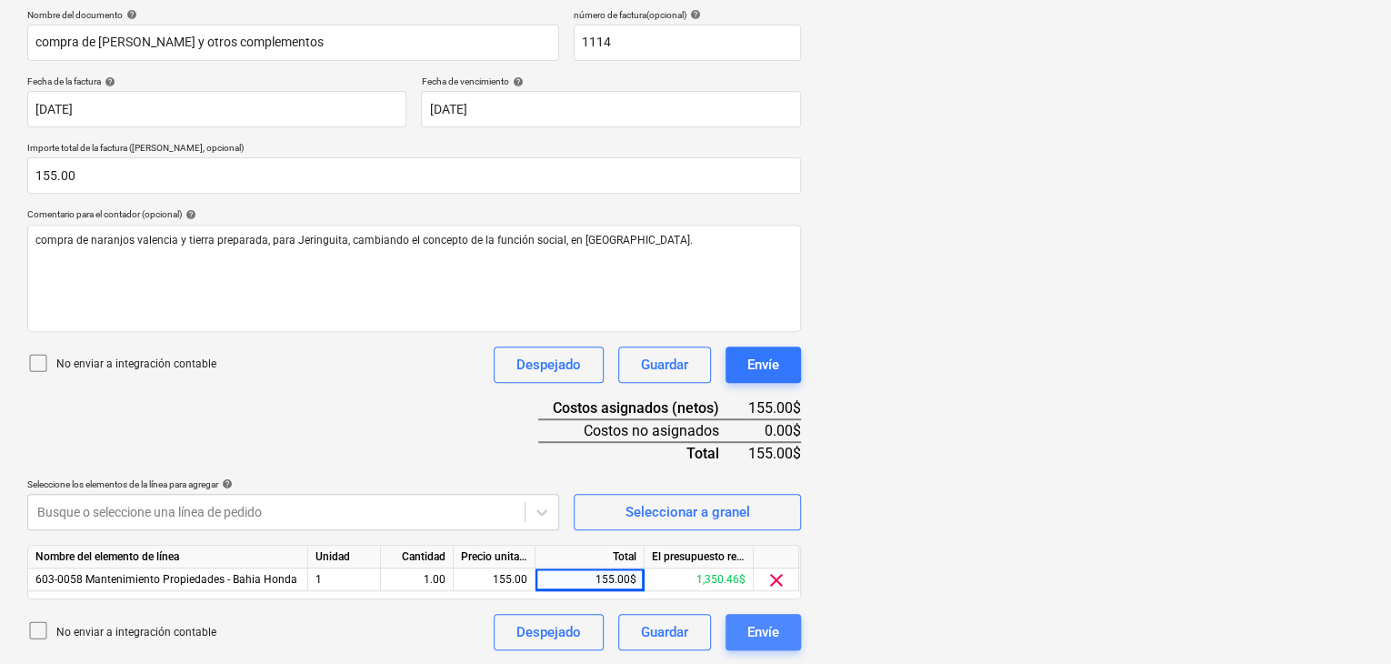
click at [782, 630] on button "Envíe" at bounding box center [762, 632] width 75 height 36
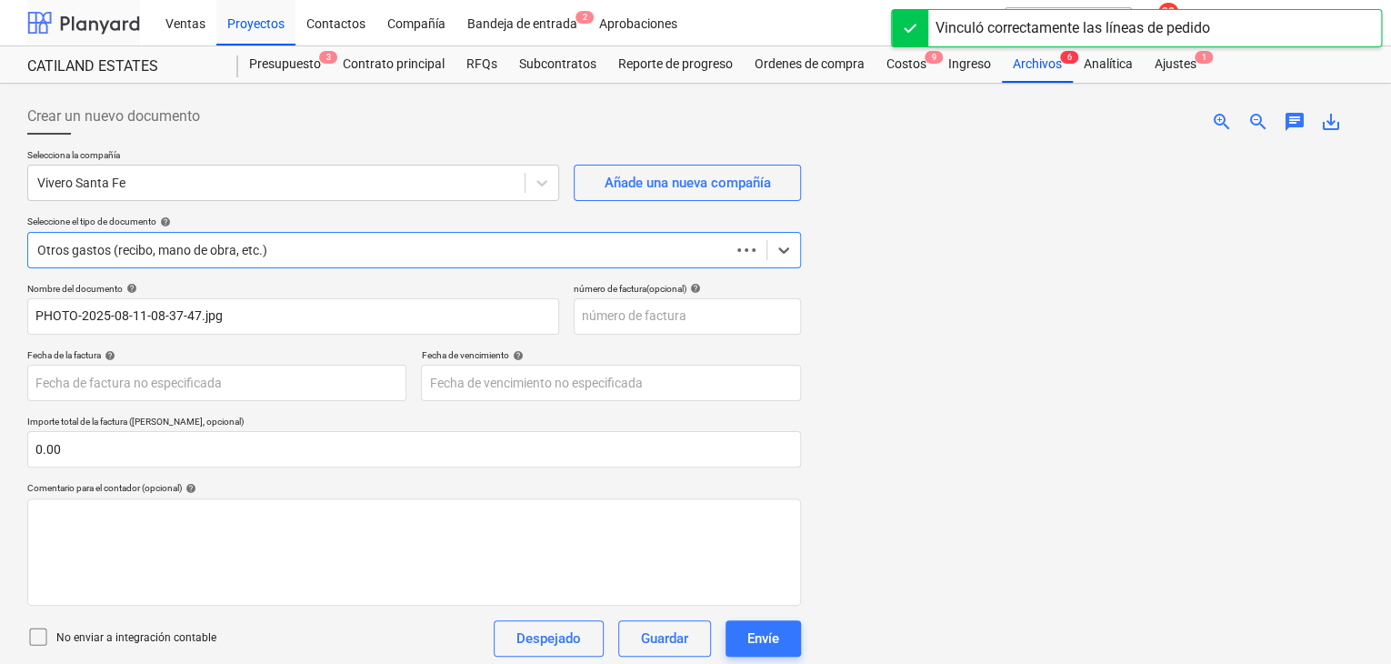
scroll to position [109, 0]
